Goal: Find specific page/section: Find specific page/section

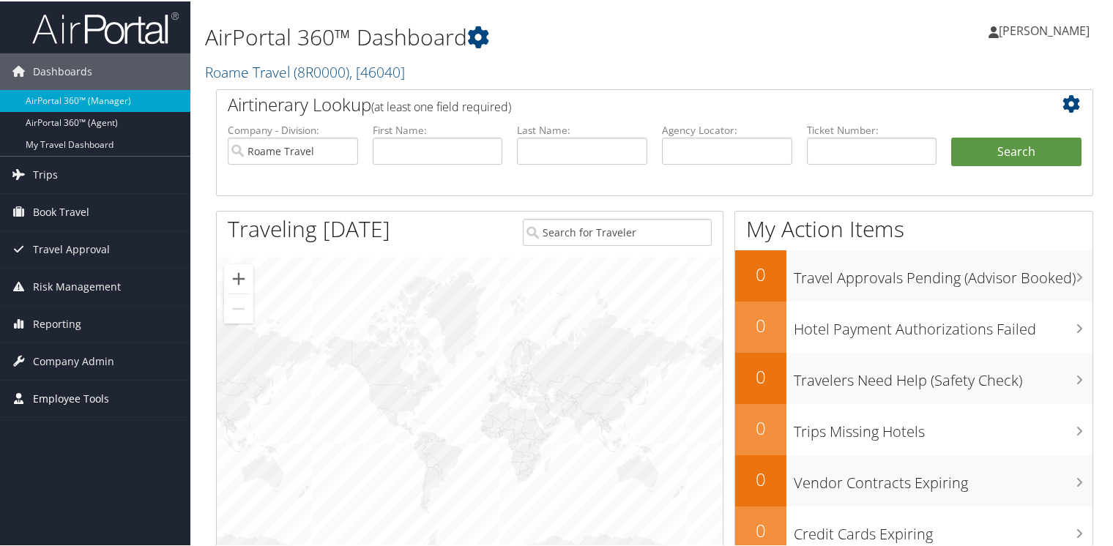
click at [64, 393] on span "Employee Tools" at bounding box center [71, 397] width 76 height 37
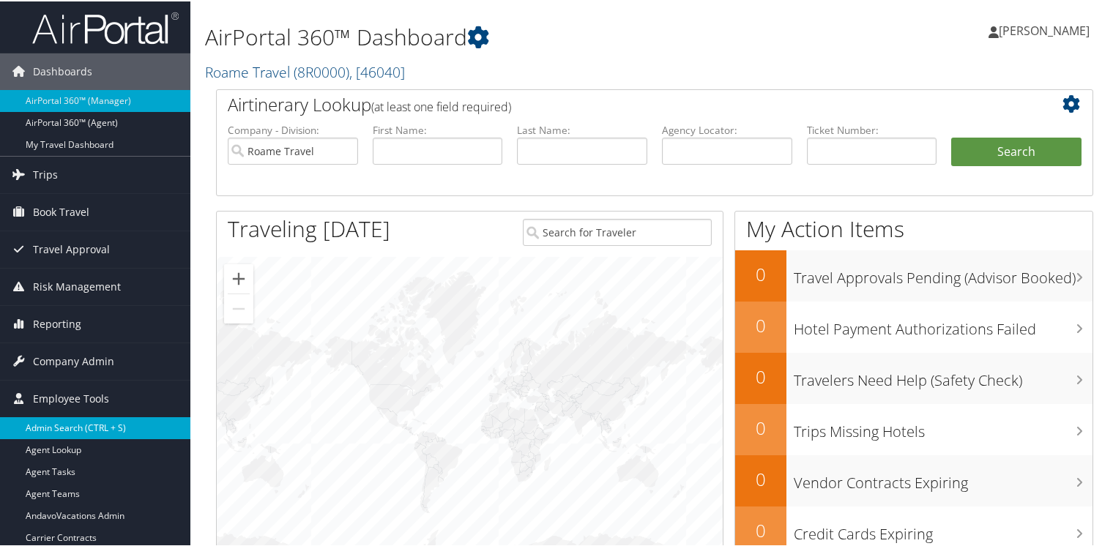
click at [61, 420] on link "Admin Search (CTRL + S)" at bounding box center [95, 427] width 190 height 22
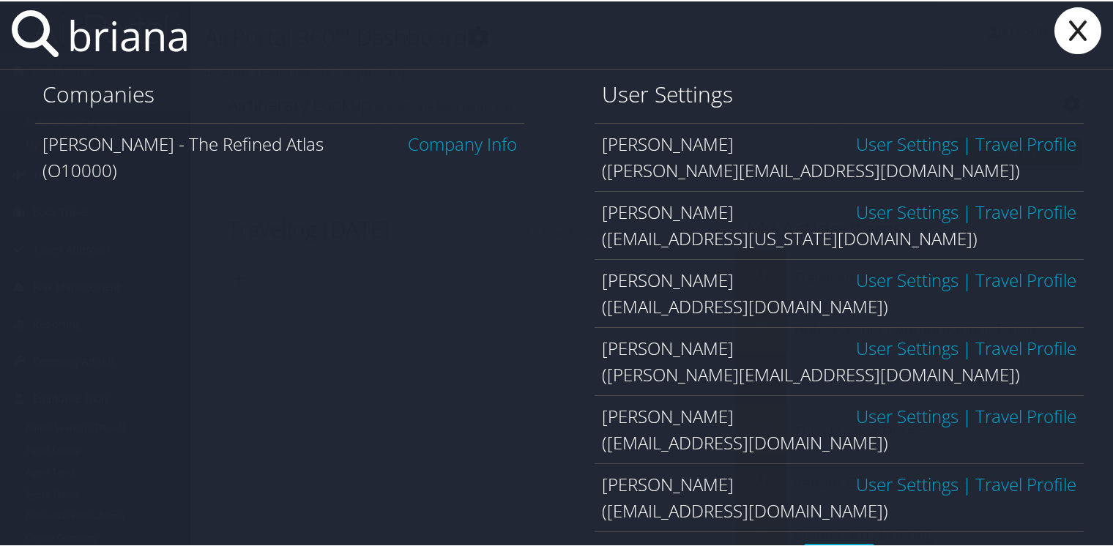
type input "briana"
click at [460, 145] on link "Company Info" at bounding box center [462, 142] width 109 height 24
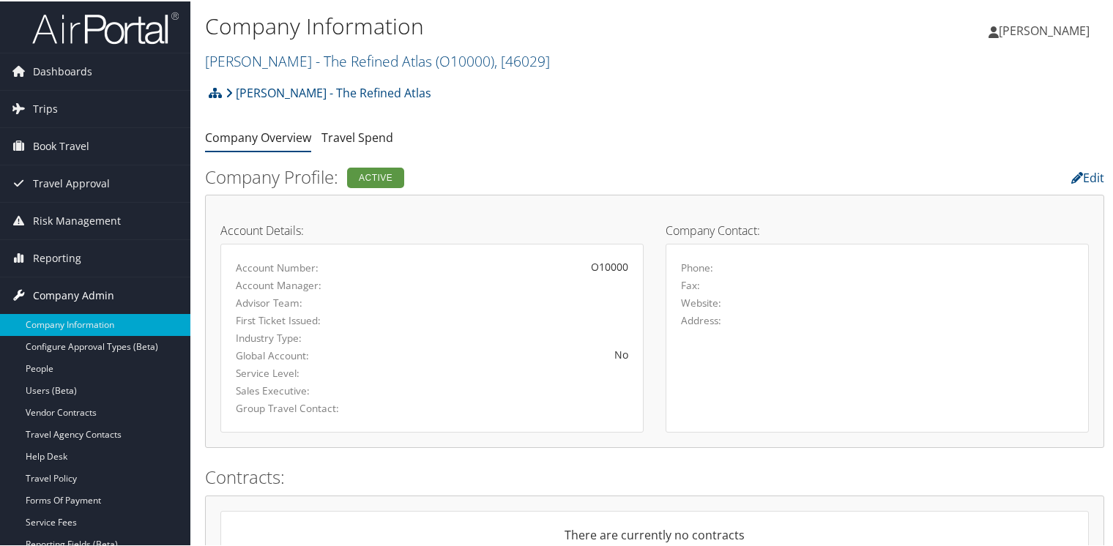
click at [62, 297] on span "Company Admin" at bounding box center [73, 294] width 81 height 37
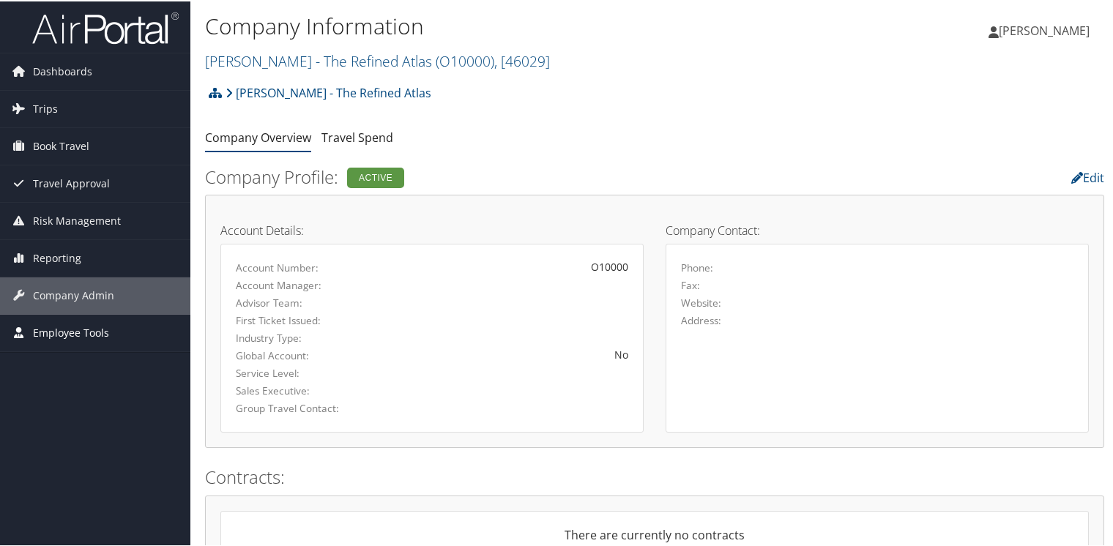
click at [53, 333] on span "Employee Tools" at bounding box center [71, 332] width 76 height 37
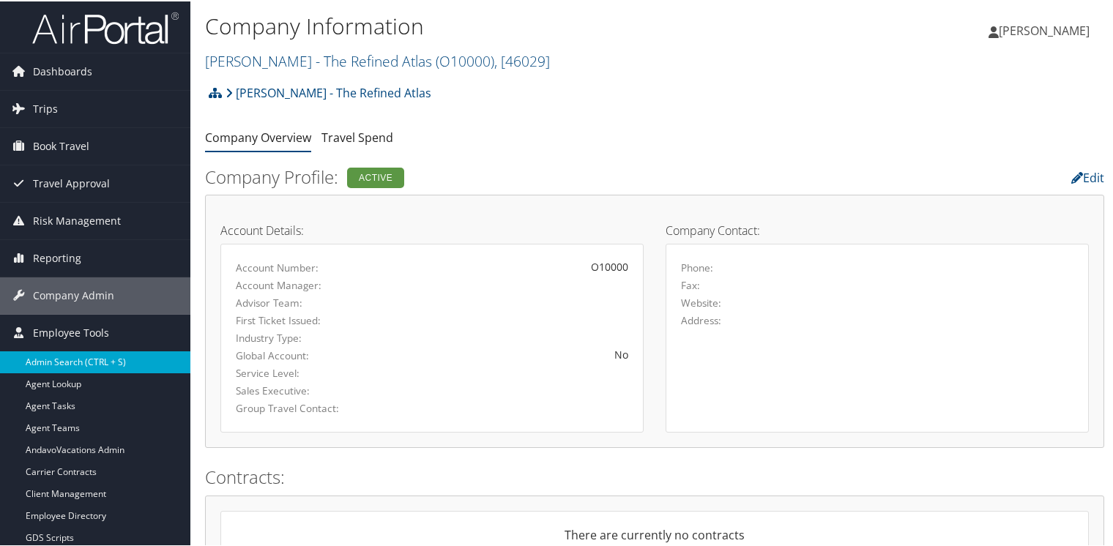
click at [51, 357] on link "Admin Search (CTRL + S)" at bounding box center [95, 361] width 190 height 22
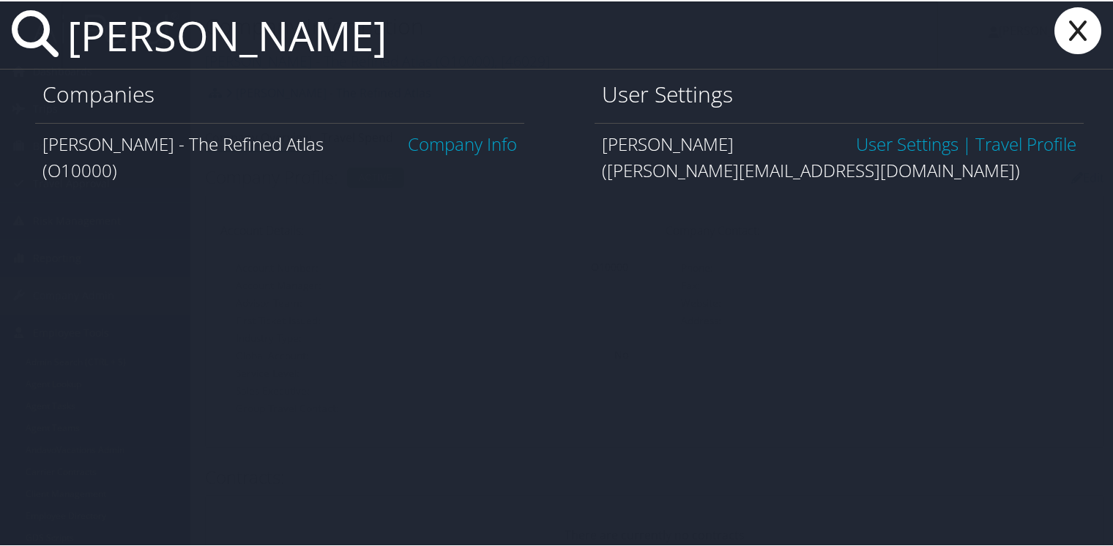
type input "briana osterb"
click at [1080, 24] on icon at bounding box center [1078, 29] width 59 height 47
